Goal: Information Seeking & Learning: Check status

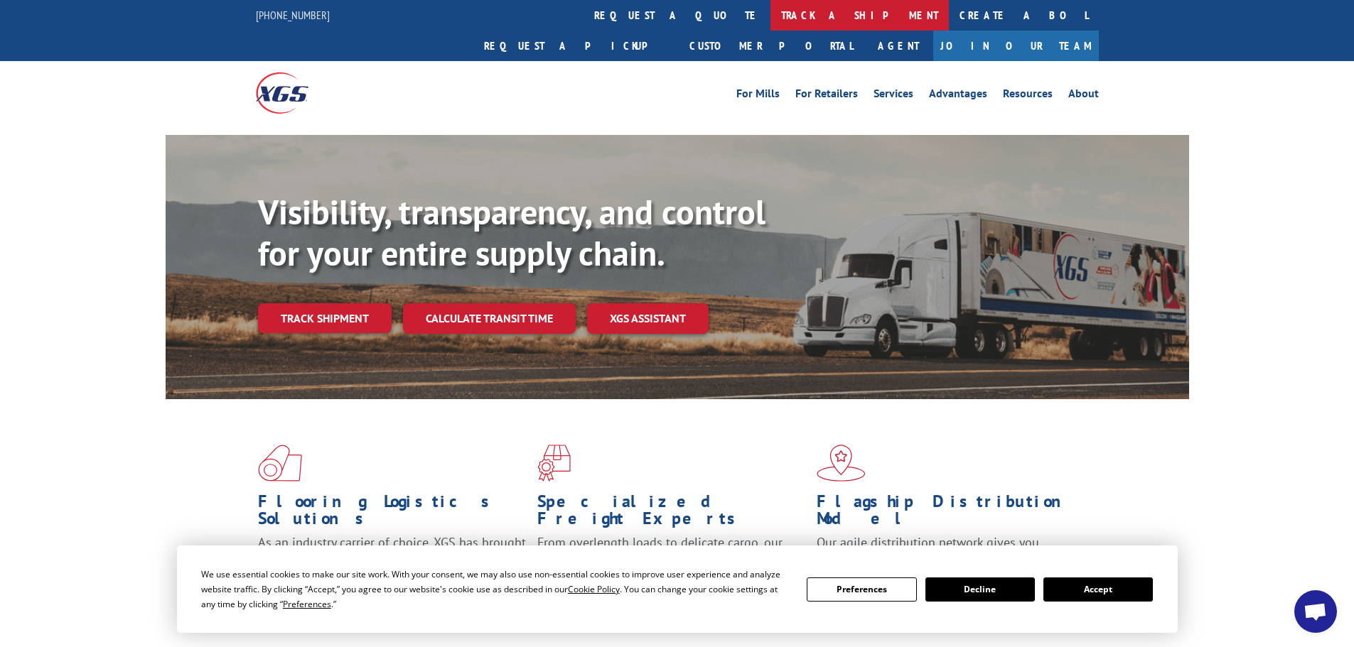
click at [770, 14] on link "track a shipment" at bounding box center [859, 15] width 178 height 31
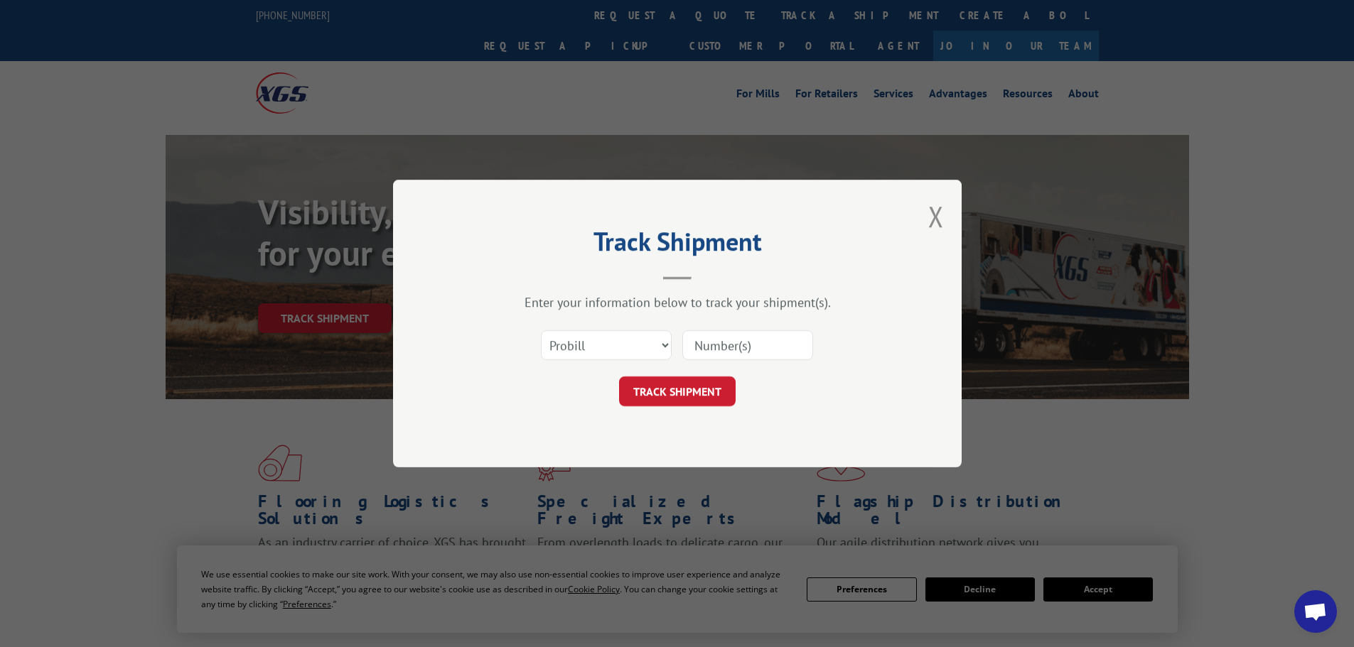
click at [728, 347] on input at bounding box center [747, 345] width 131 height 30
paste input "15971499"
type input "15971499"
click at [698, 395] on button "TRACK SHIPMENT" at bounding box center [677, 392] width 117 height 30
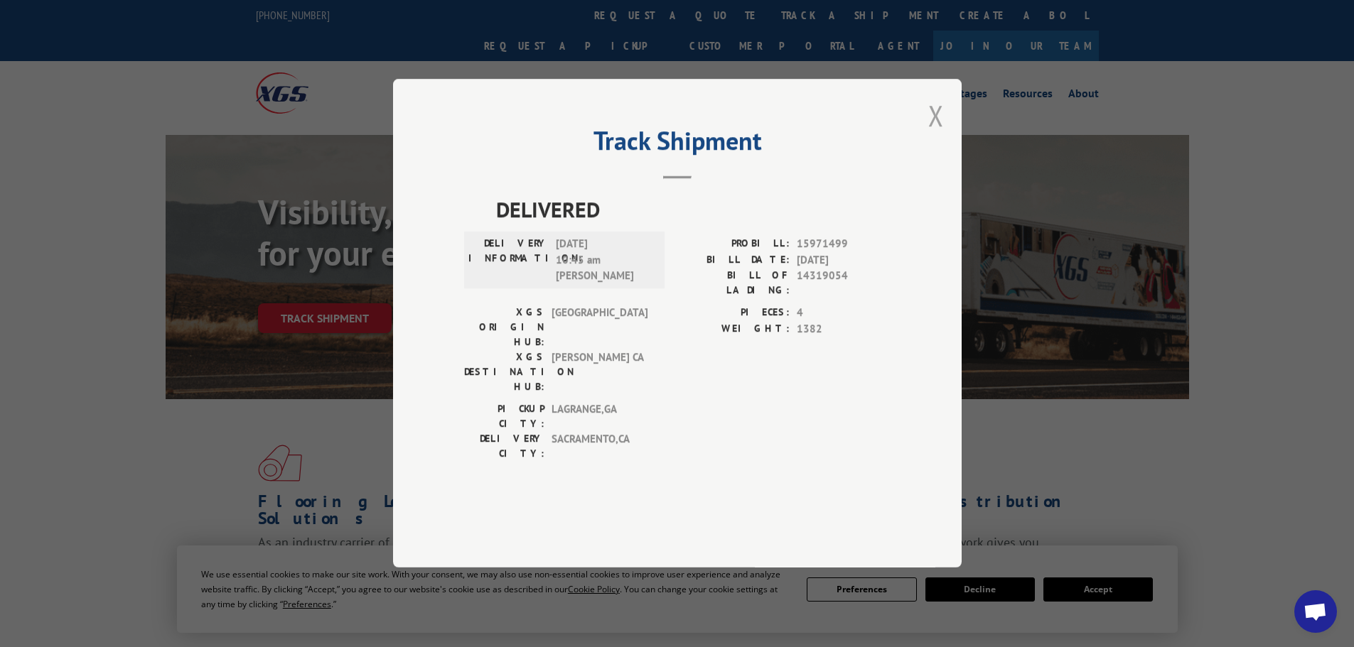
click at [935, 134] on button "Close modal" at bounding box center [936, 116] width 16 height 38
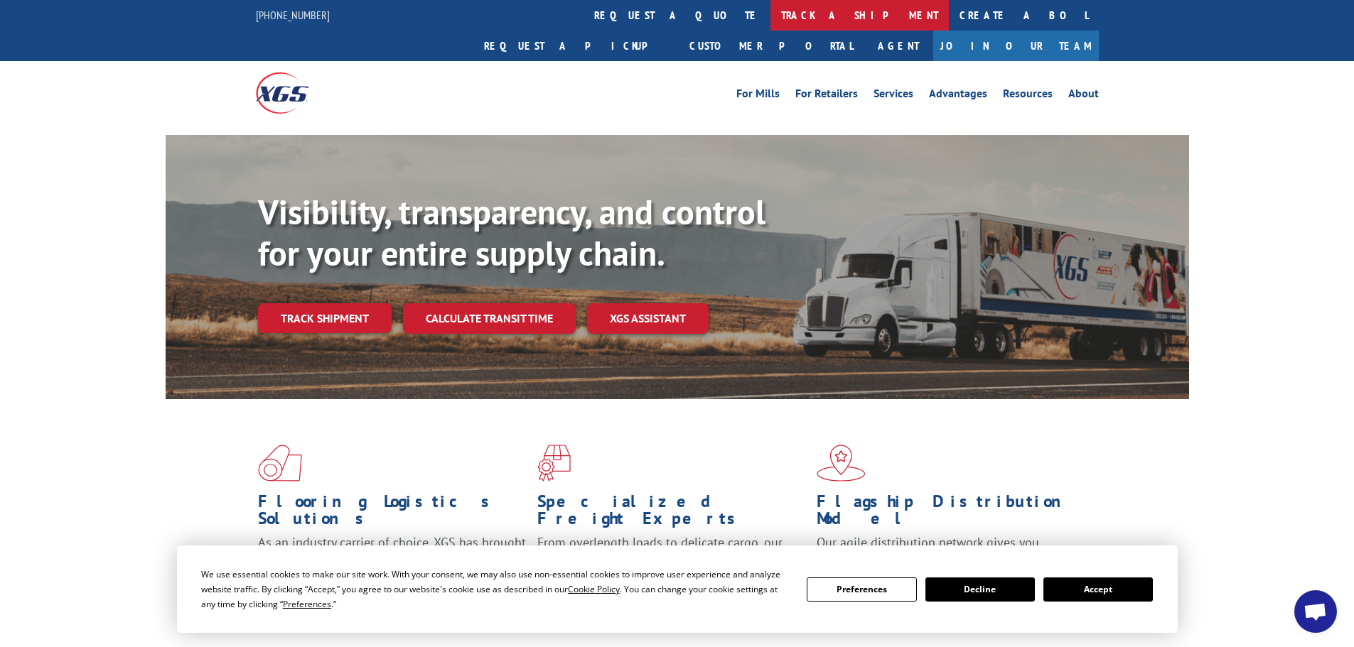
click at [770, 20] on link "track a shipment" at bounding box center [859, 15] width 178 height 31
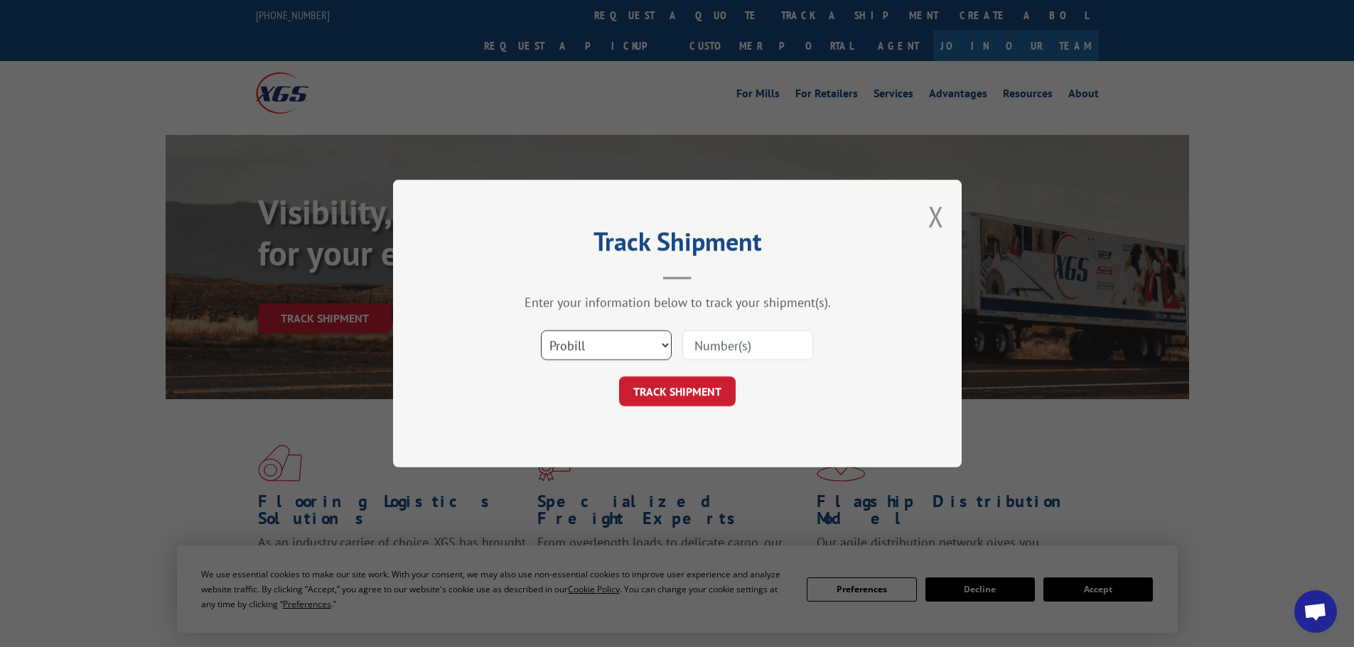
click at [643, 339] on select "Select category... Probill BOL PO" at bounding box center [606, 345] width 131 height 30
select select "bol"
click at [541, 330] on select "Select category... Probill BOL PO" at bounding box center [606, 345] width 131 height 30
click at [700, 346] on input at bounding box center [747, 345] width 131 height 30
paste input "6100054267"
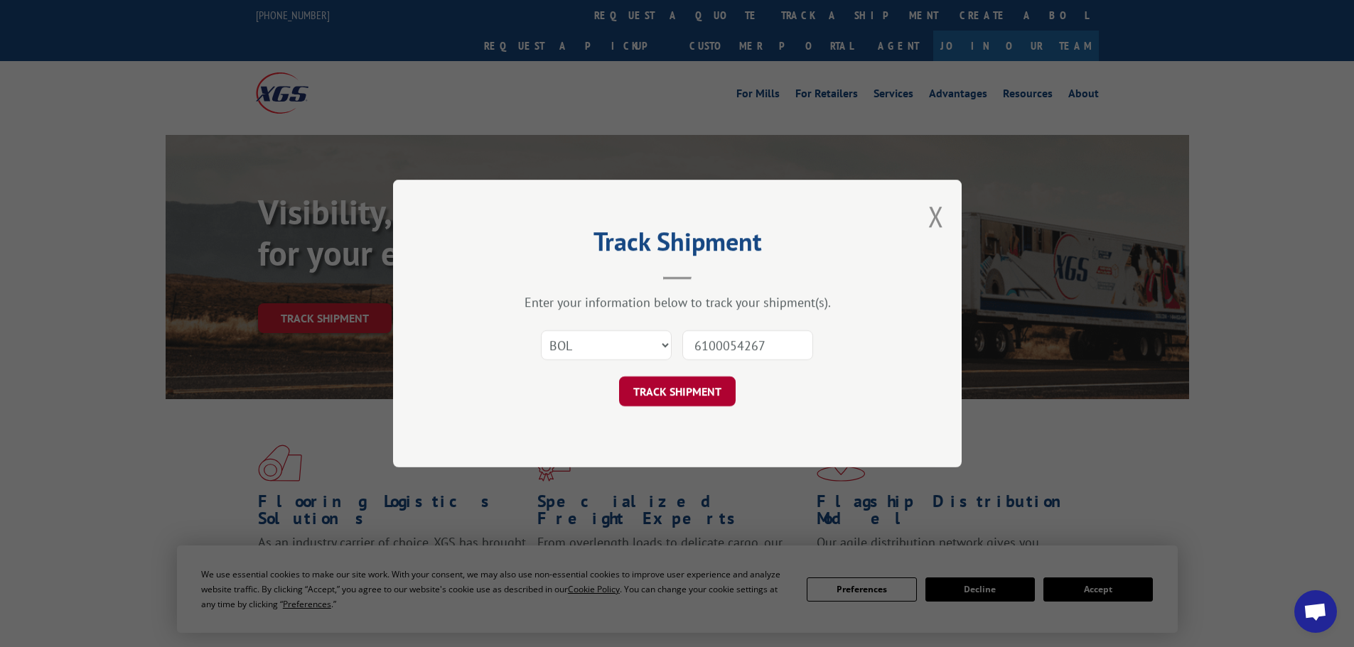
type input "6100054267"
click at [690, 390] on button "TRACK SHIPMENT" at bounding box center [677, 392] width 117 height 30
